Goal: Information Seeking & Learning: Check status

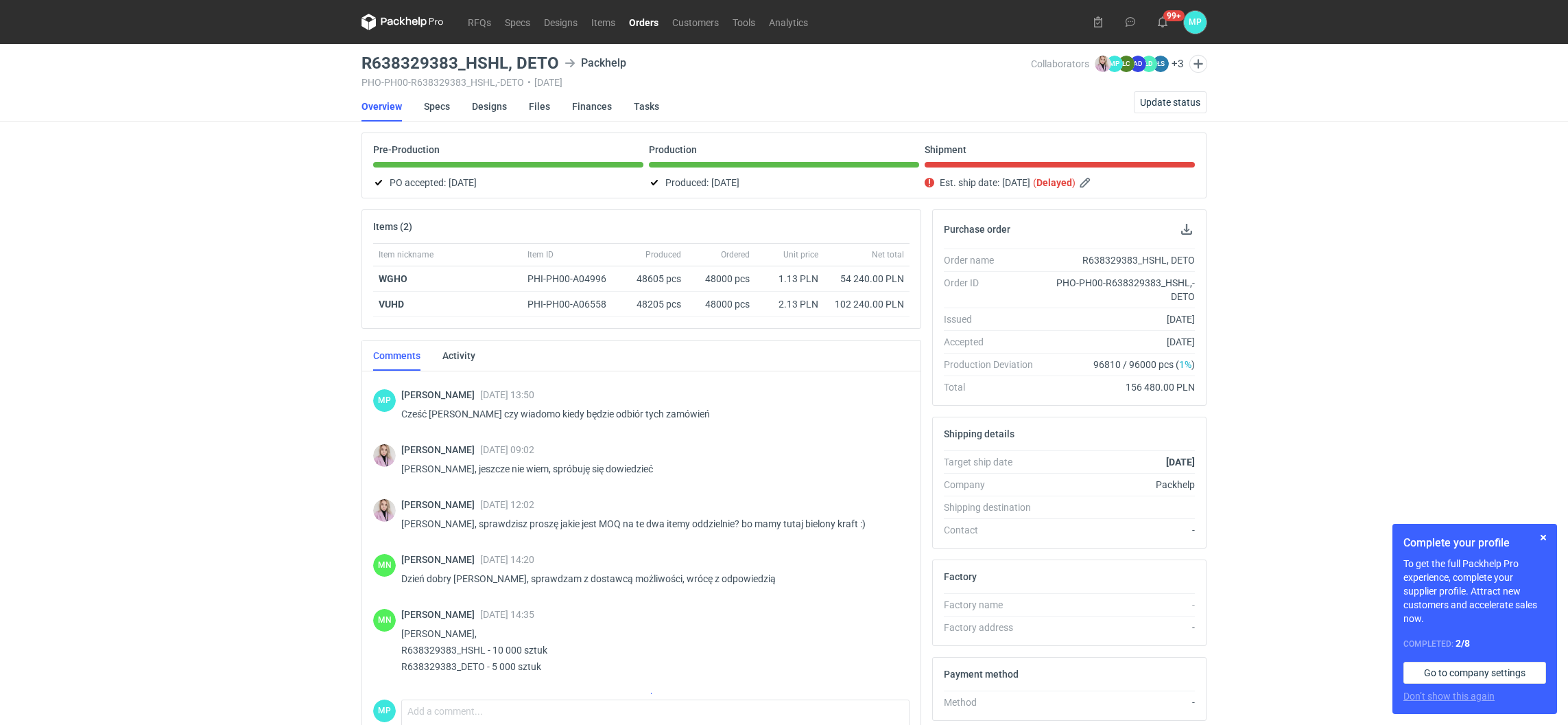
scroll to position [142, 0]
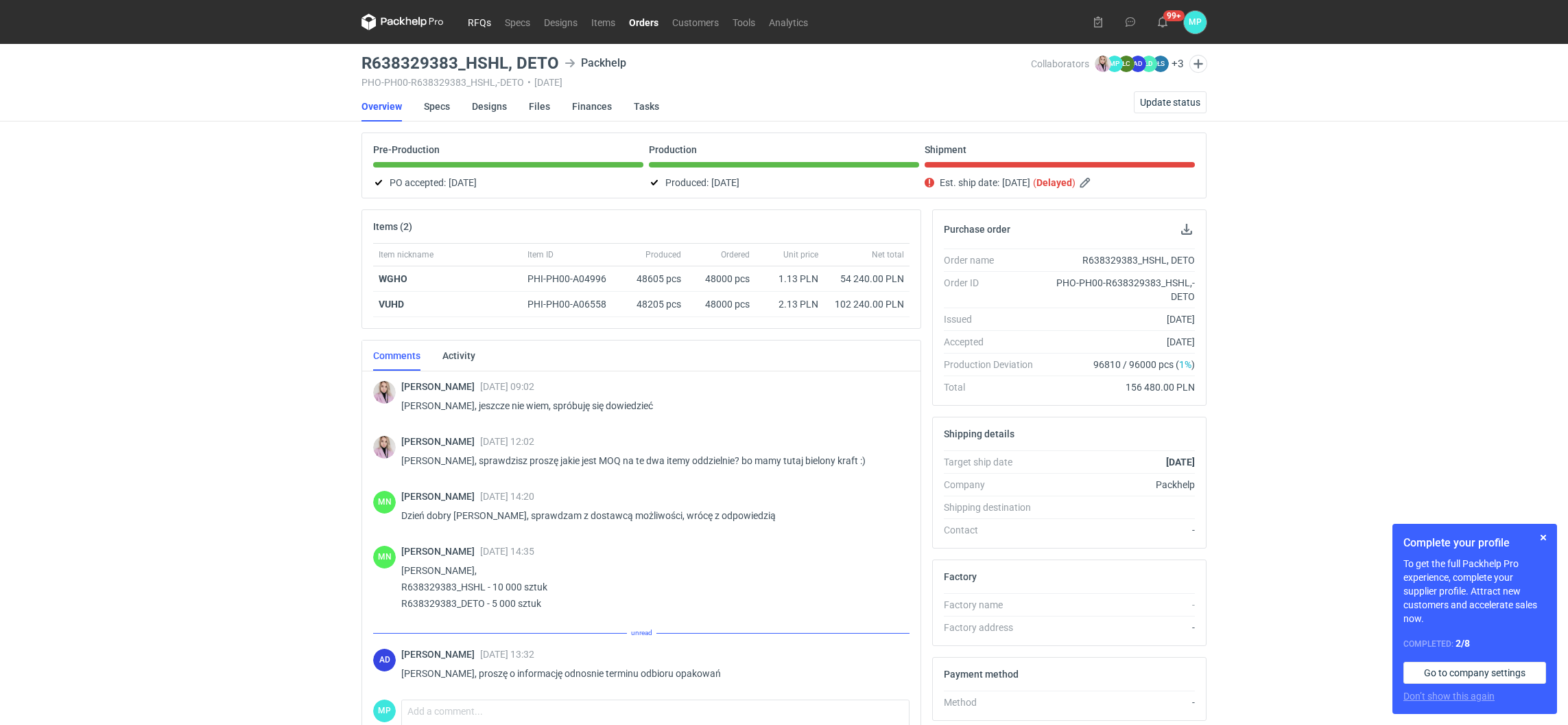
click at [480, 19] on link "RFQs" at bounding box center [479, 22] width 37 height 16
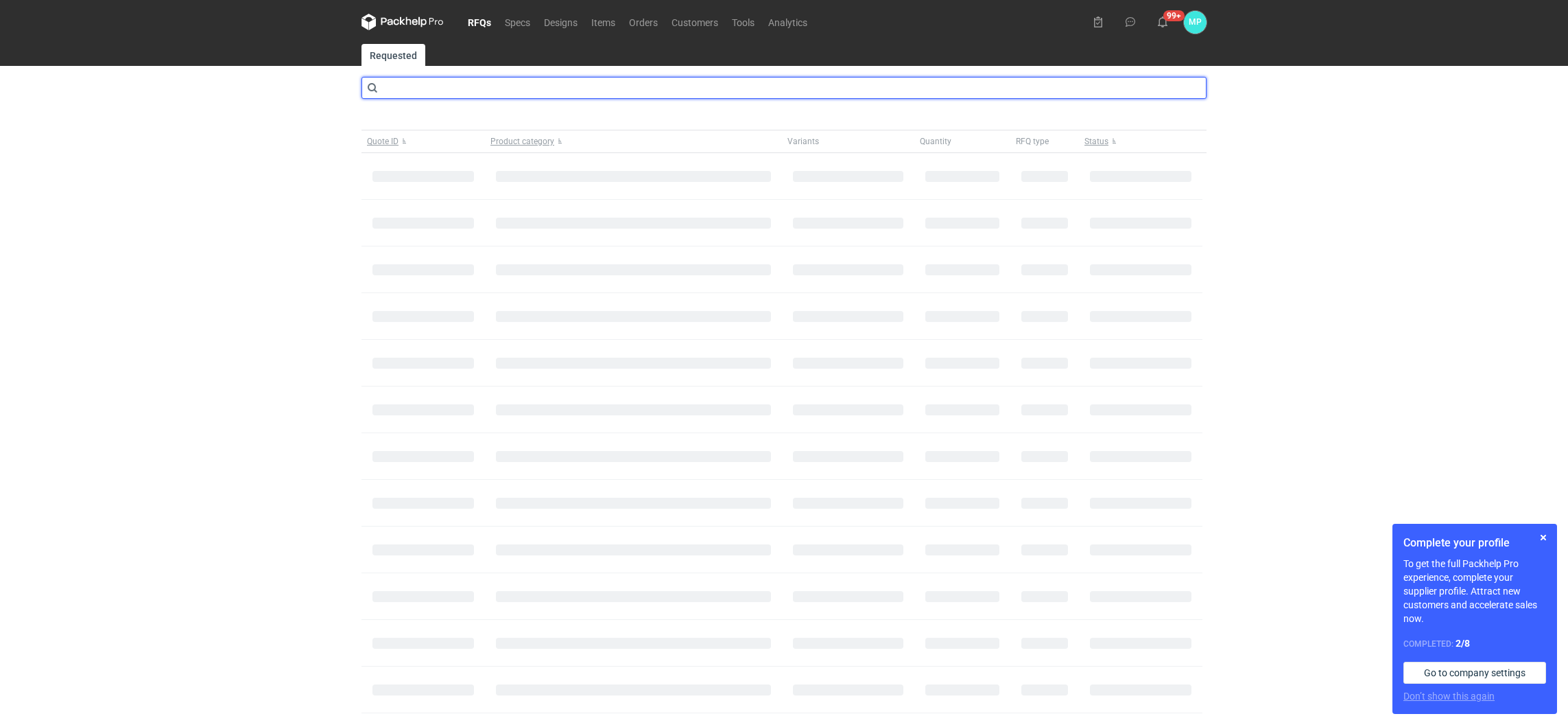
click at [460, 83] on input "text" at bounding box center [784, 88] width 845 height 22
type input "cblt"
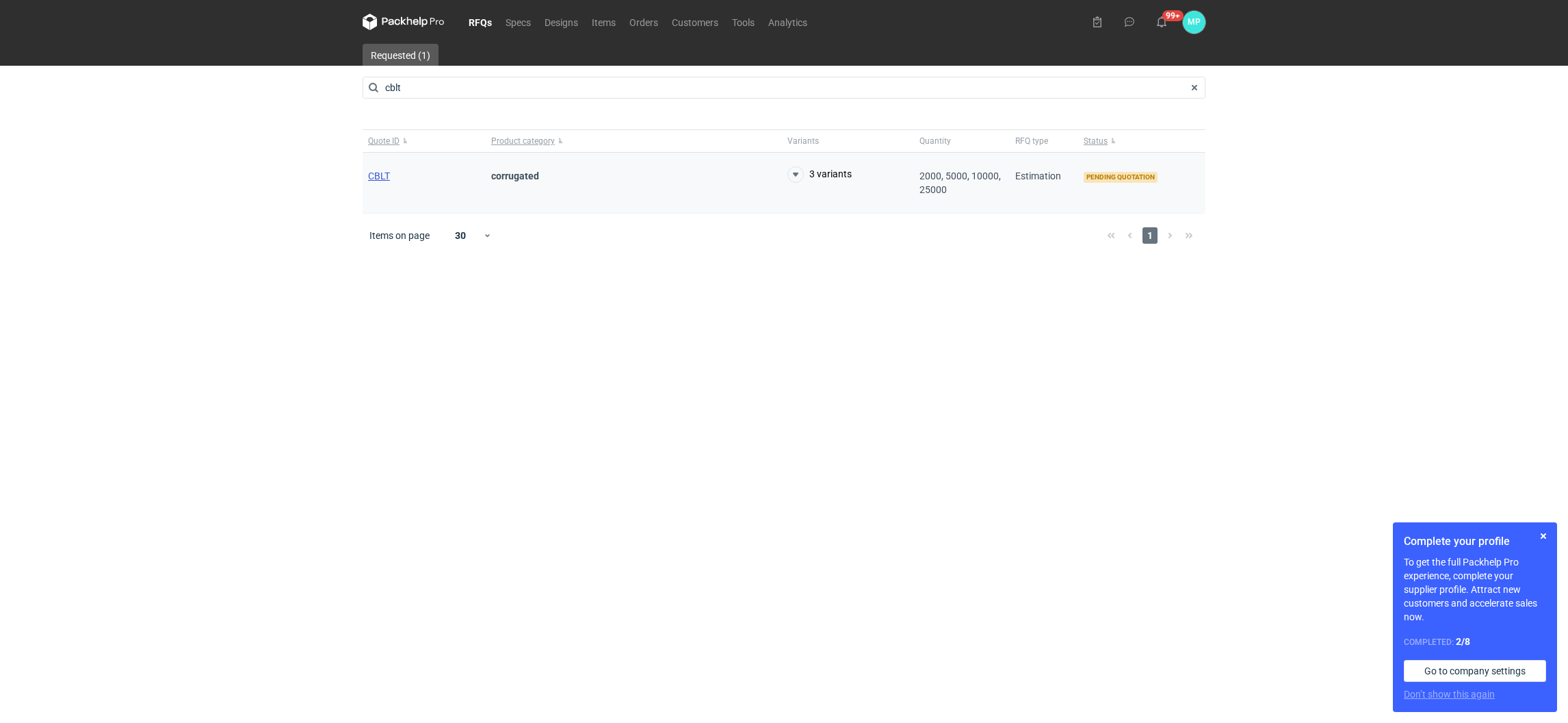
click at [383, 177] on span "CBLT" at bounding box center [379, 176] width 22 height 11
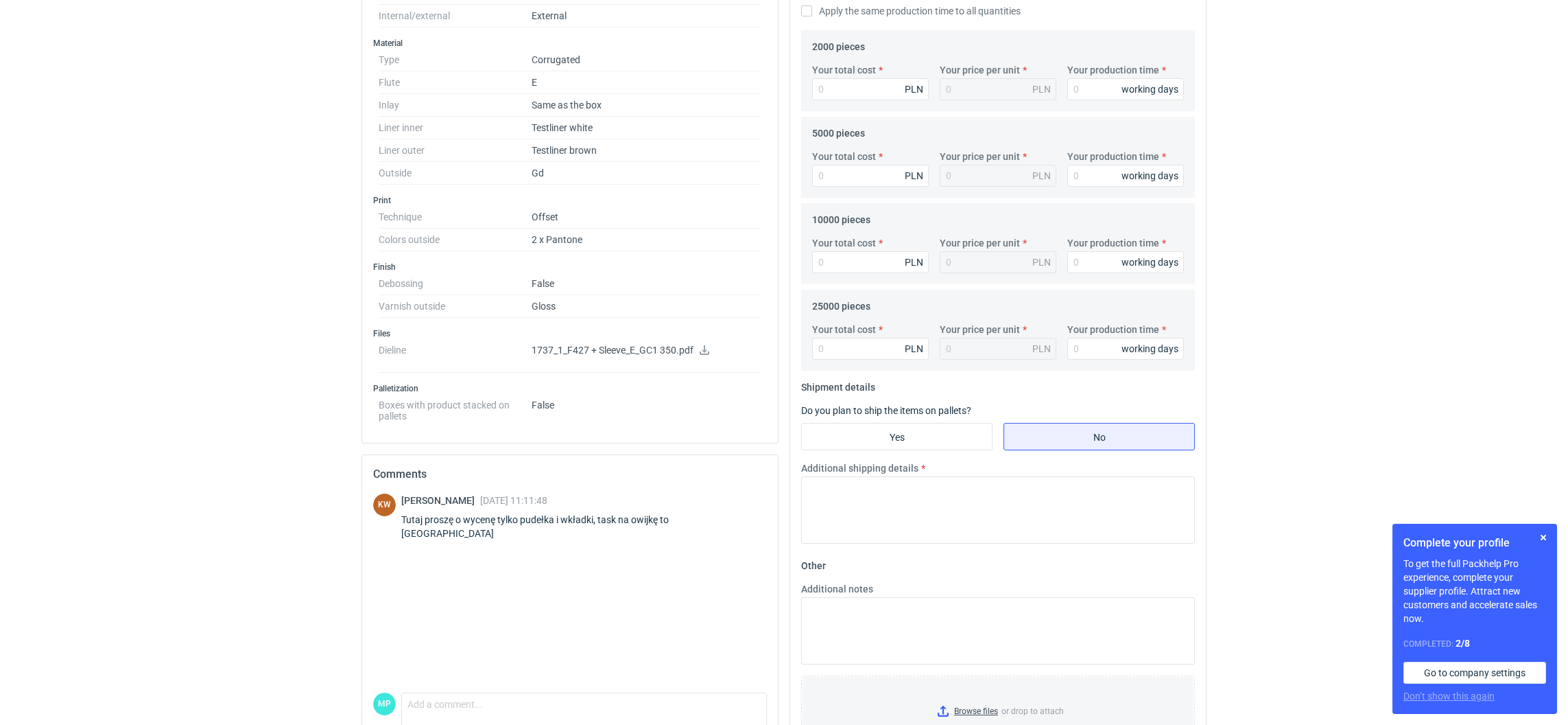
scroll to position [508, 0]
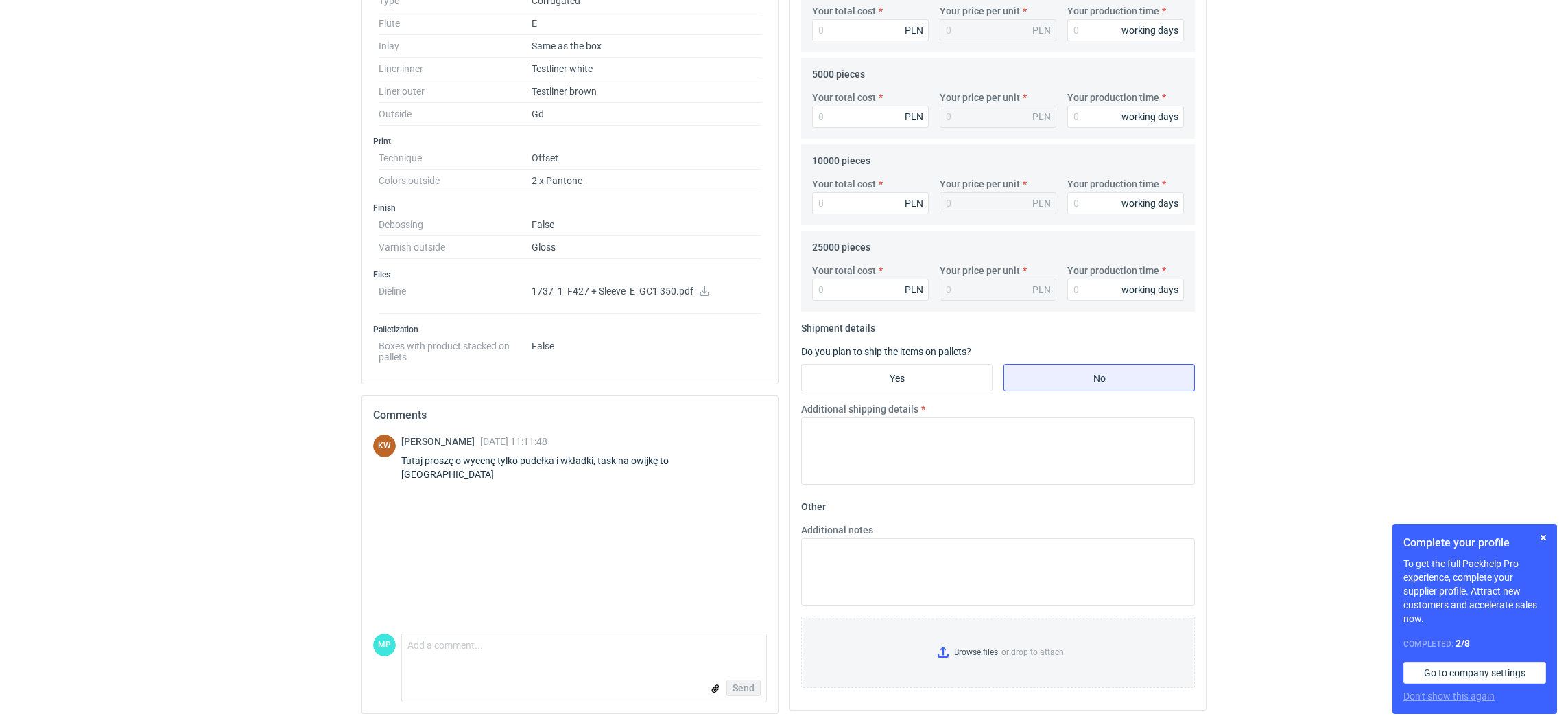
click at [705, 290] on icon at bounding box center [704, 291] width 10 height 10
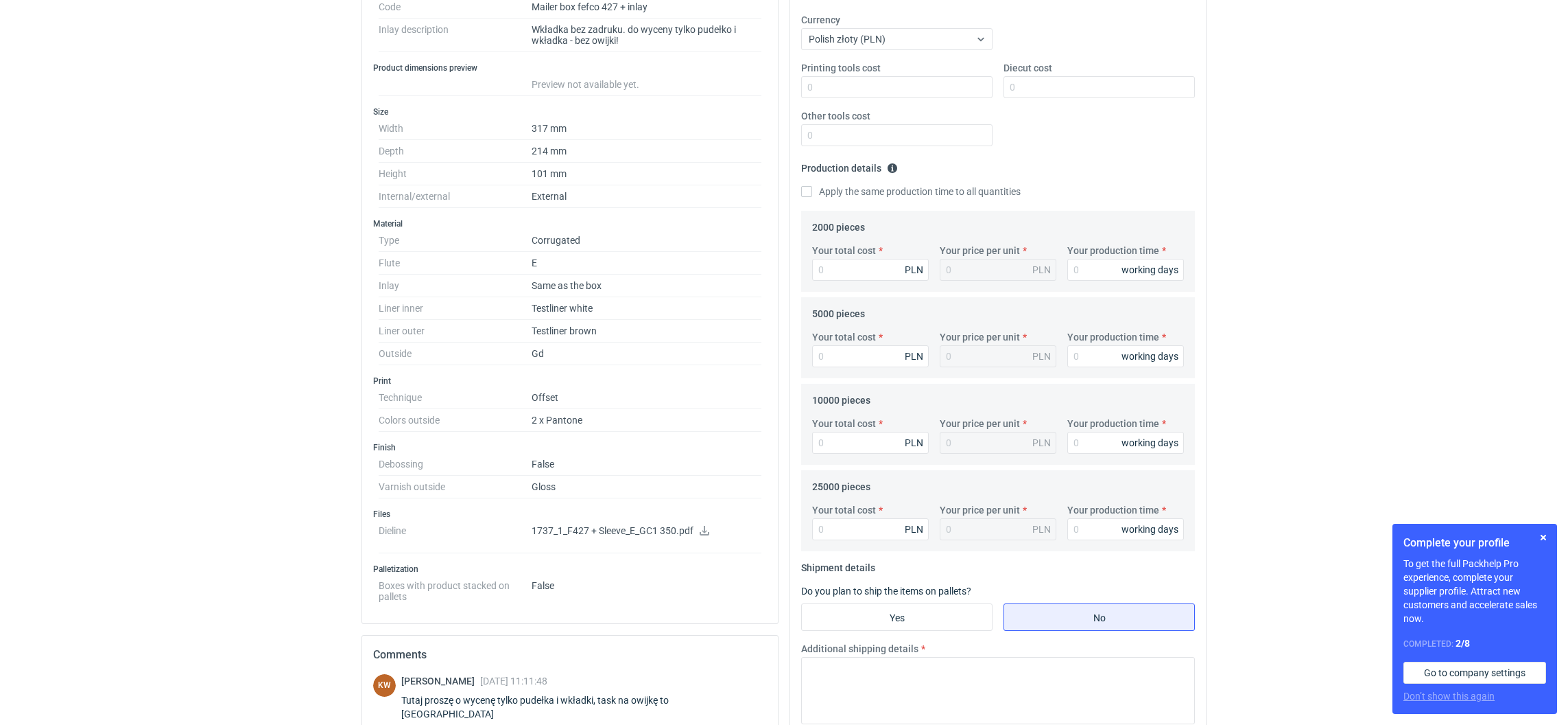
scroll to position [308, 0]
